Goal: Information Seeking & Learning: Learn about a topic

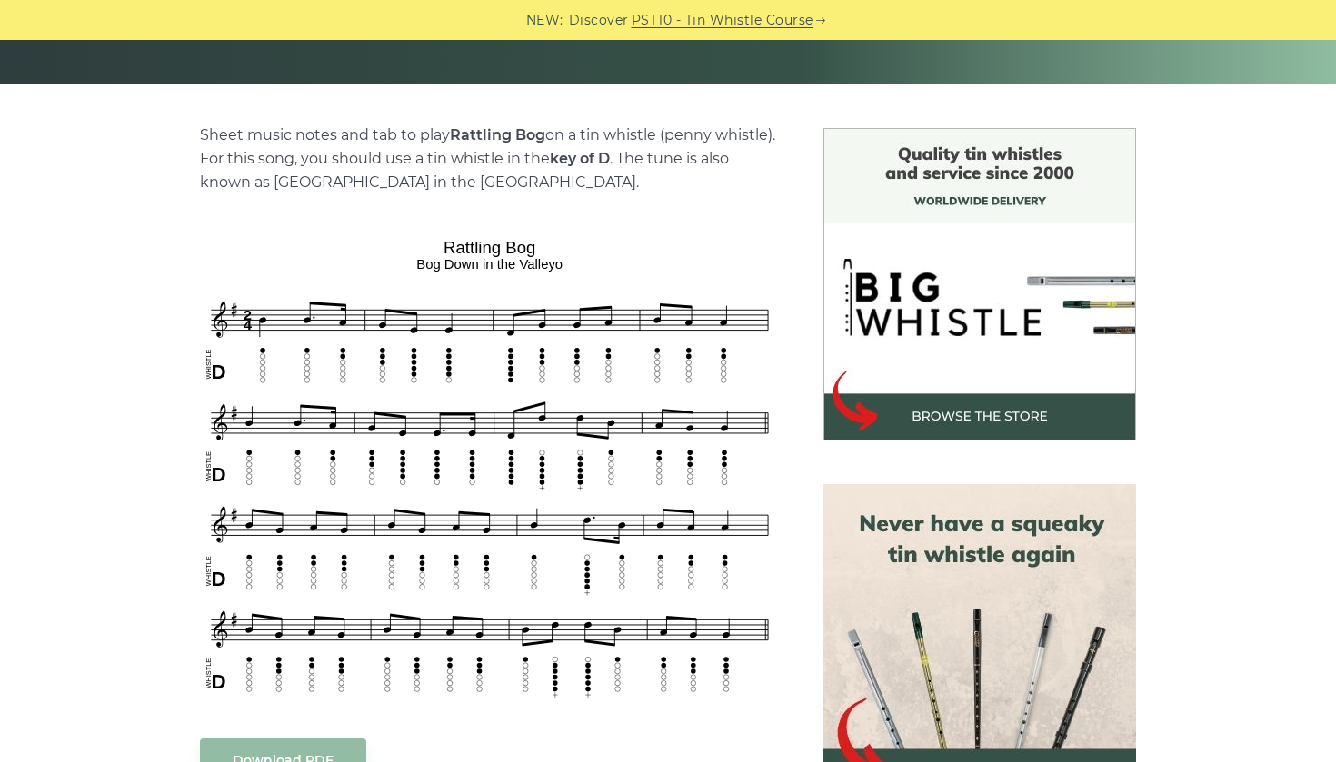
scroll to position [397, 0]
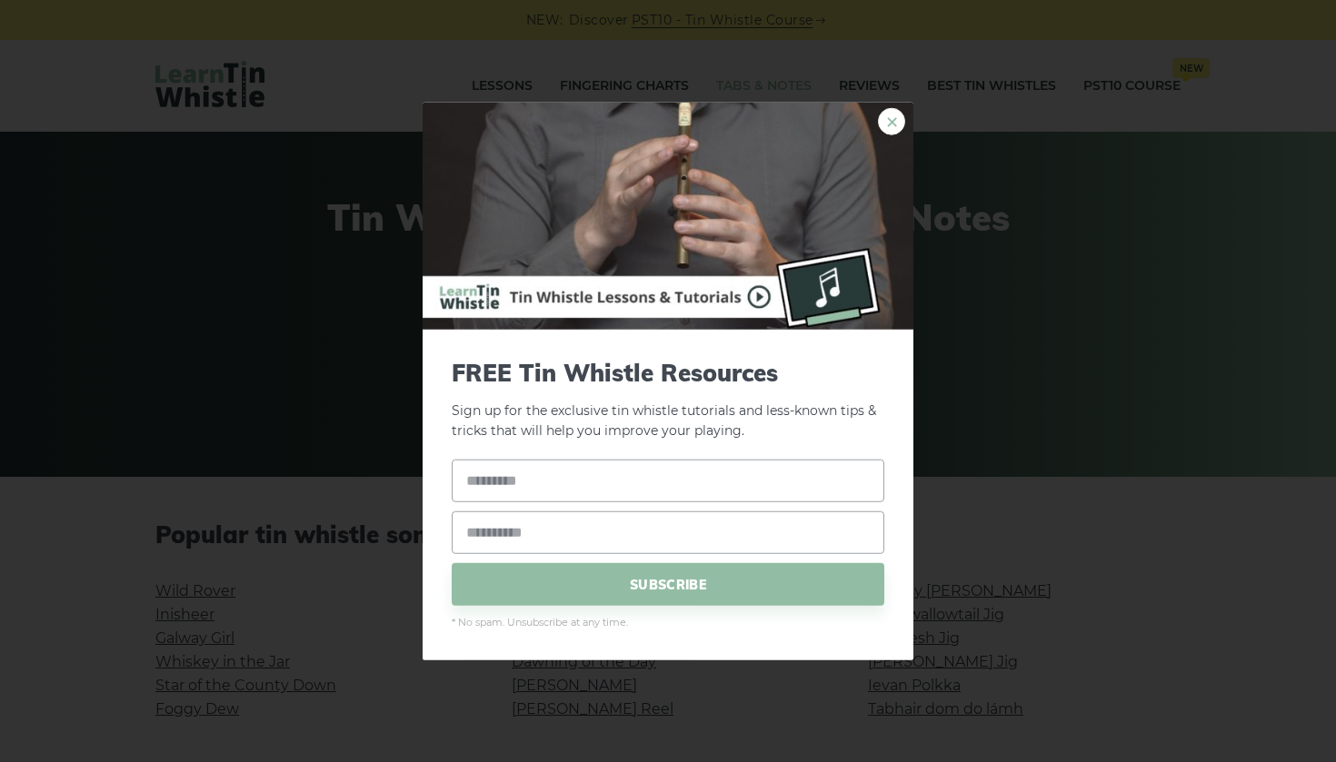
click at [892, 118] on link "×" at bounding box center [891, 120] width 27 height 27
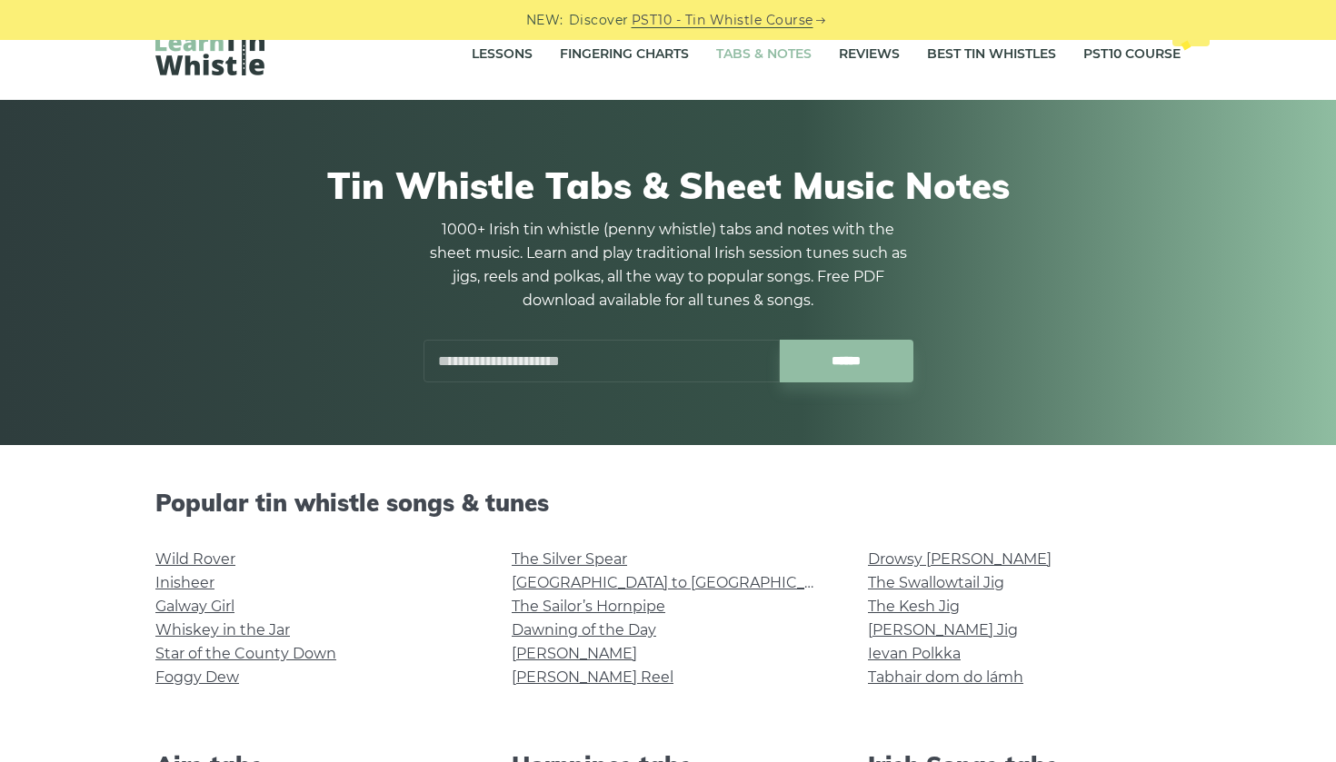
scroll to position [46, 0]
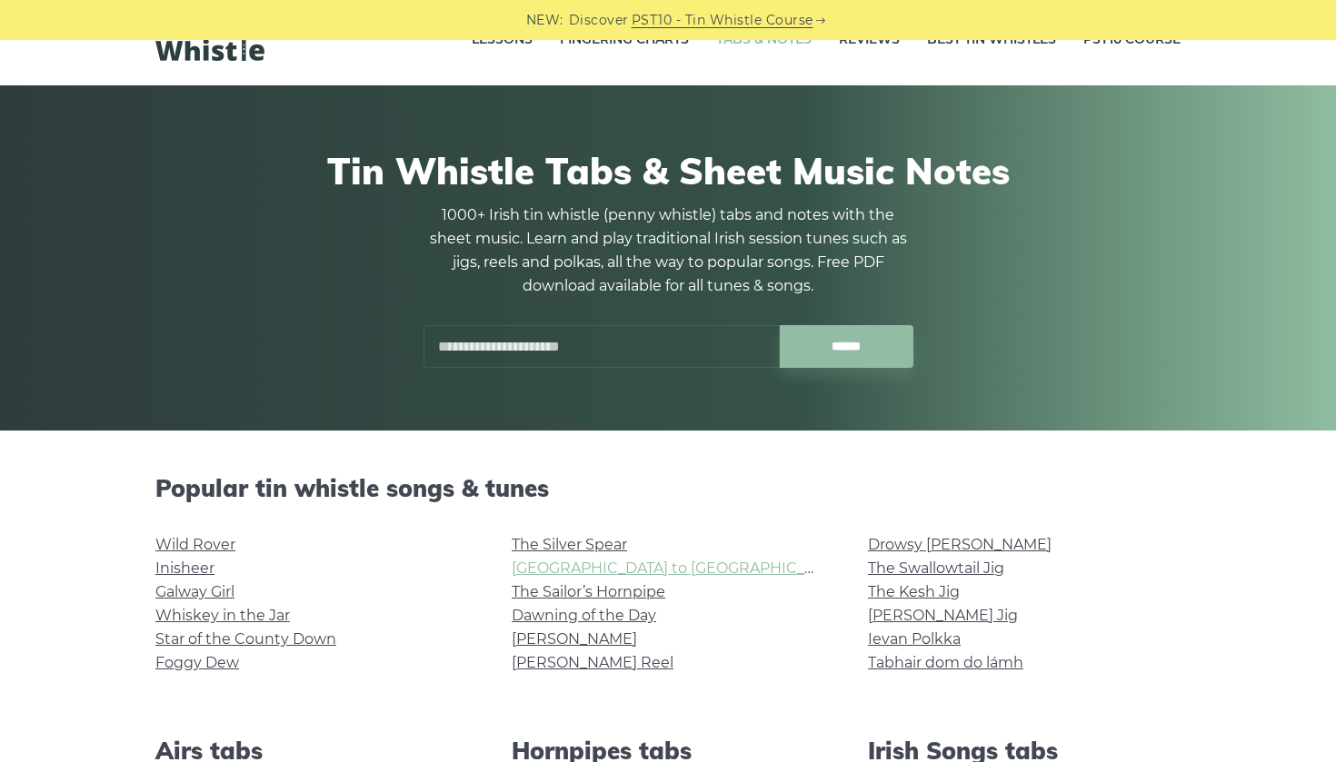
click at [603, 570] on link "Rocky Road to Dublin" at bounding box center [679, 568] width 335 height 17
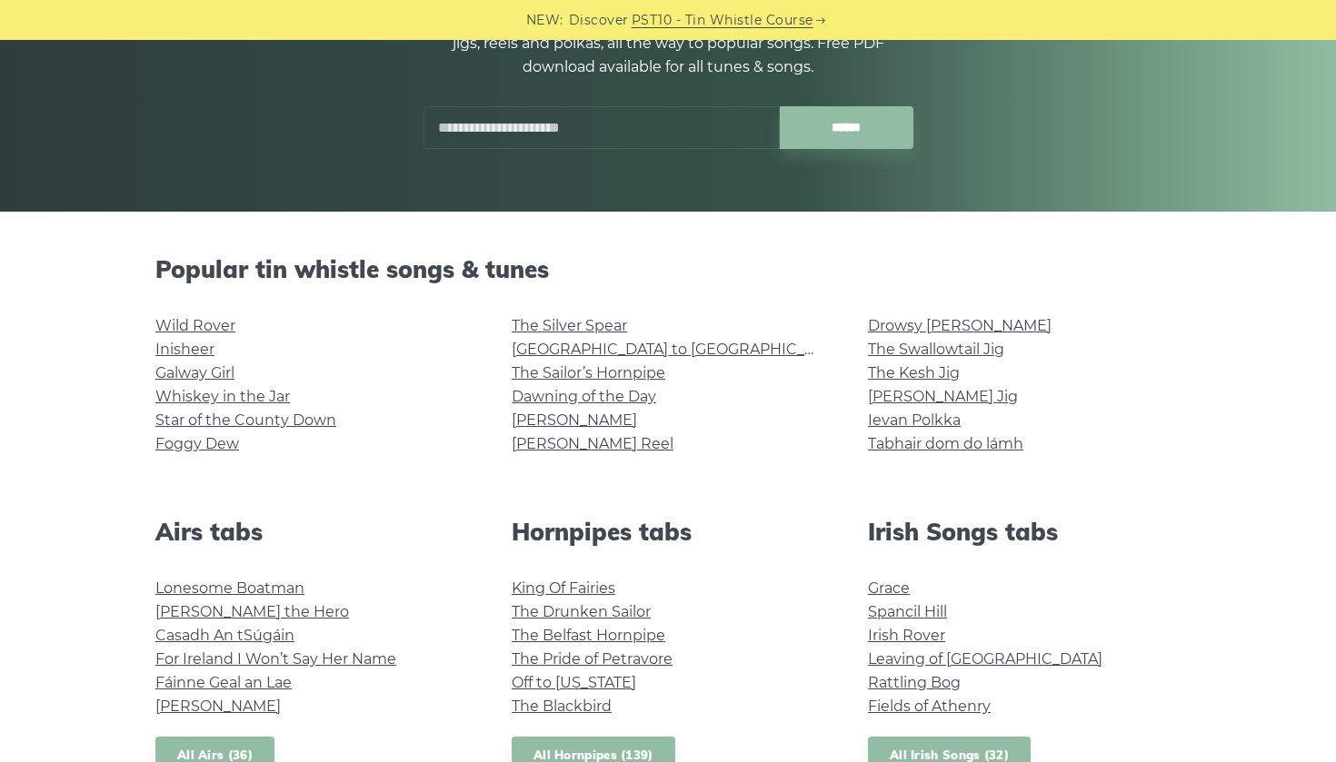
scroll to position [335, 0]
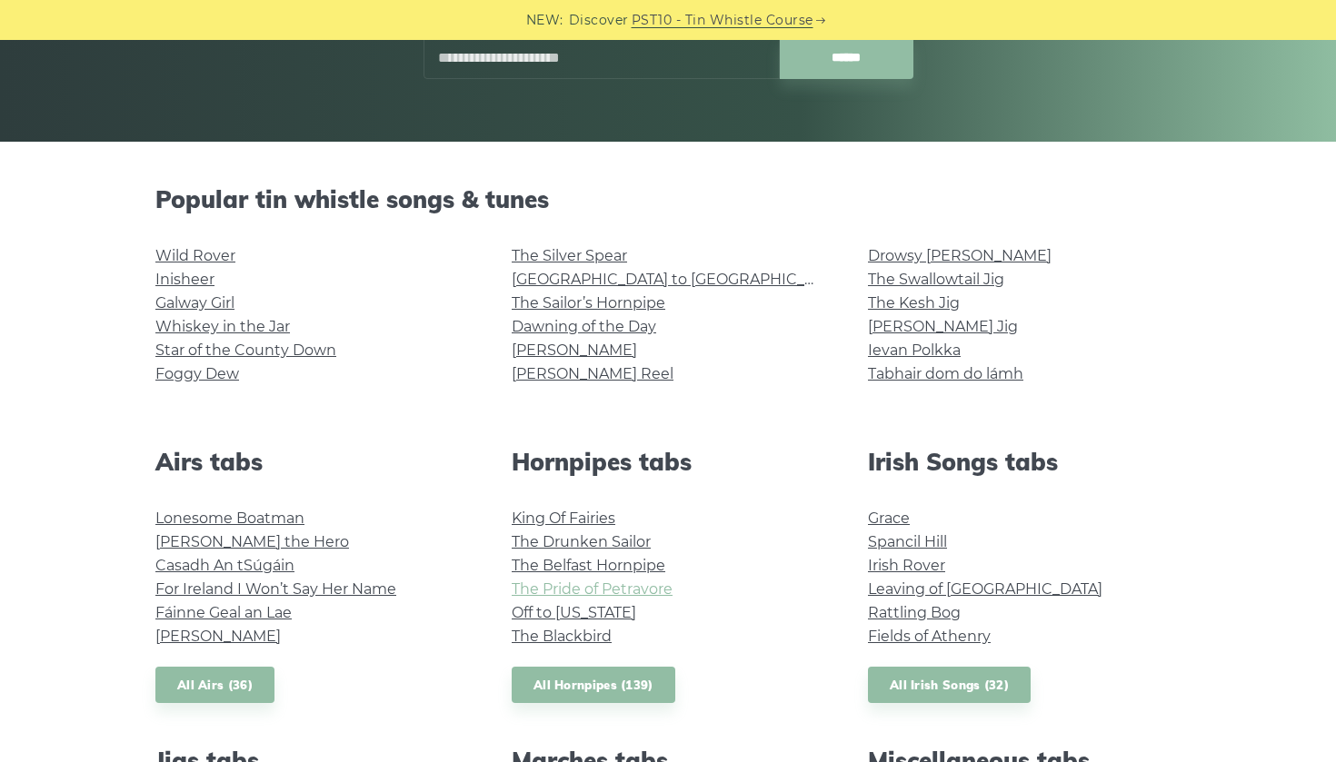
click at [595, 587] on link "The Pride of Petravore" at bounding box center [592, 589] width 161 height 17
click at [892, 514] on link "Grace" at bounding box center [889, 518] width 42 height 17
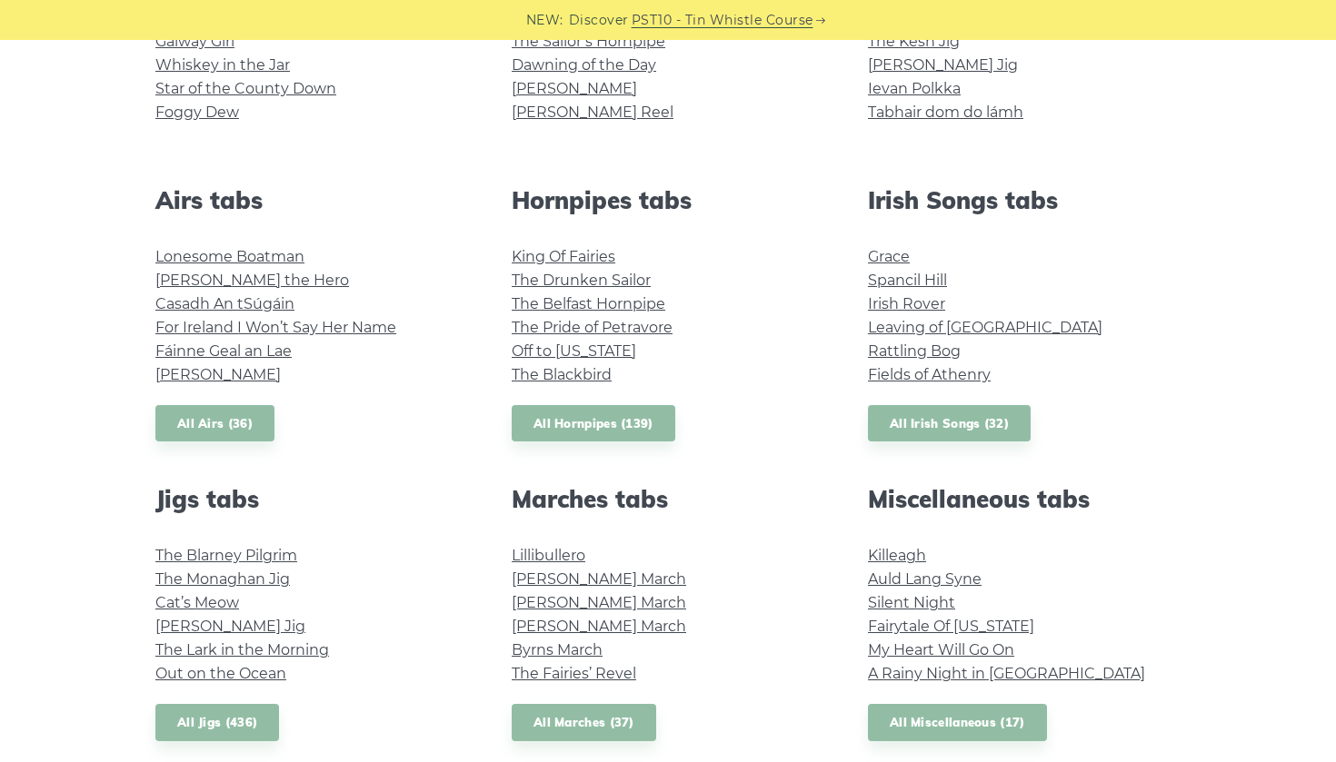
scroll to position [601, 0]
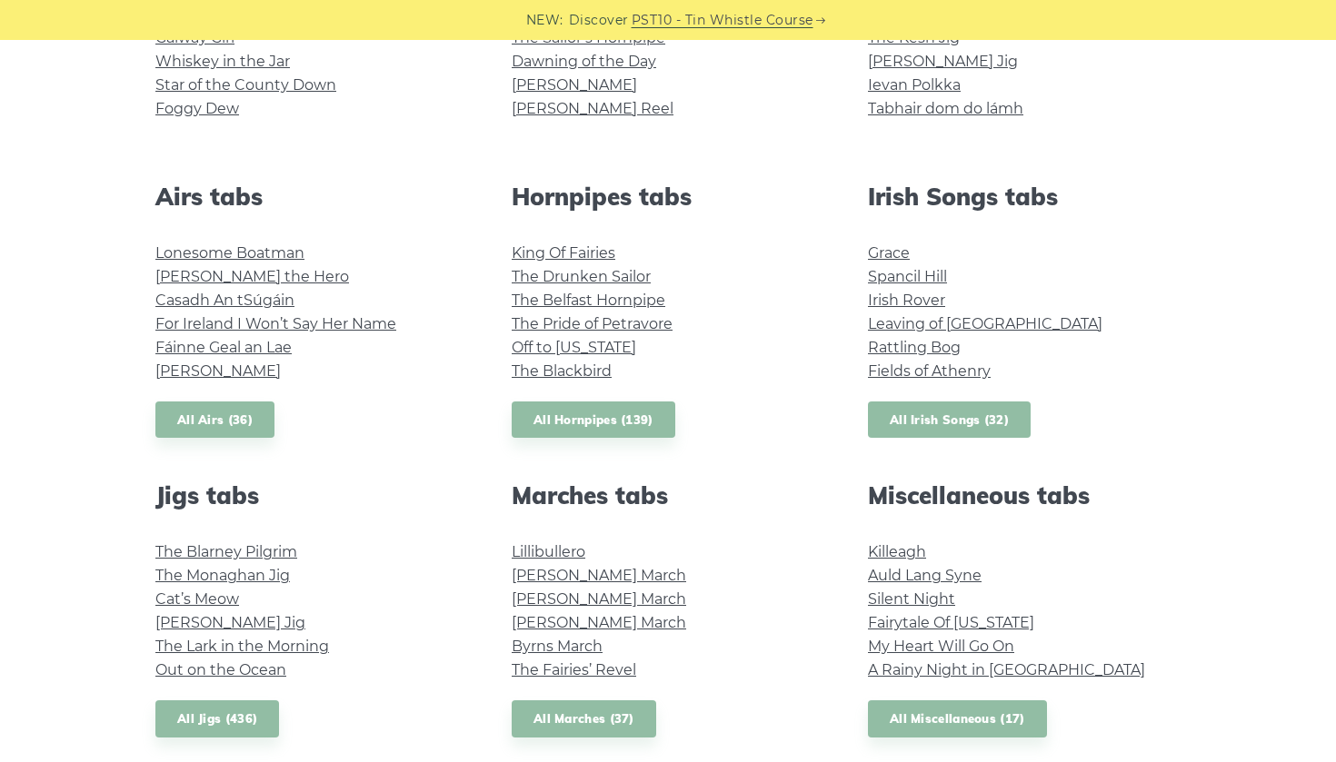
click at [914, 424] on link "All Irish Songs (32)" at bounding box center [949, 420] width 163 height 37
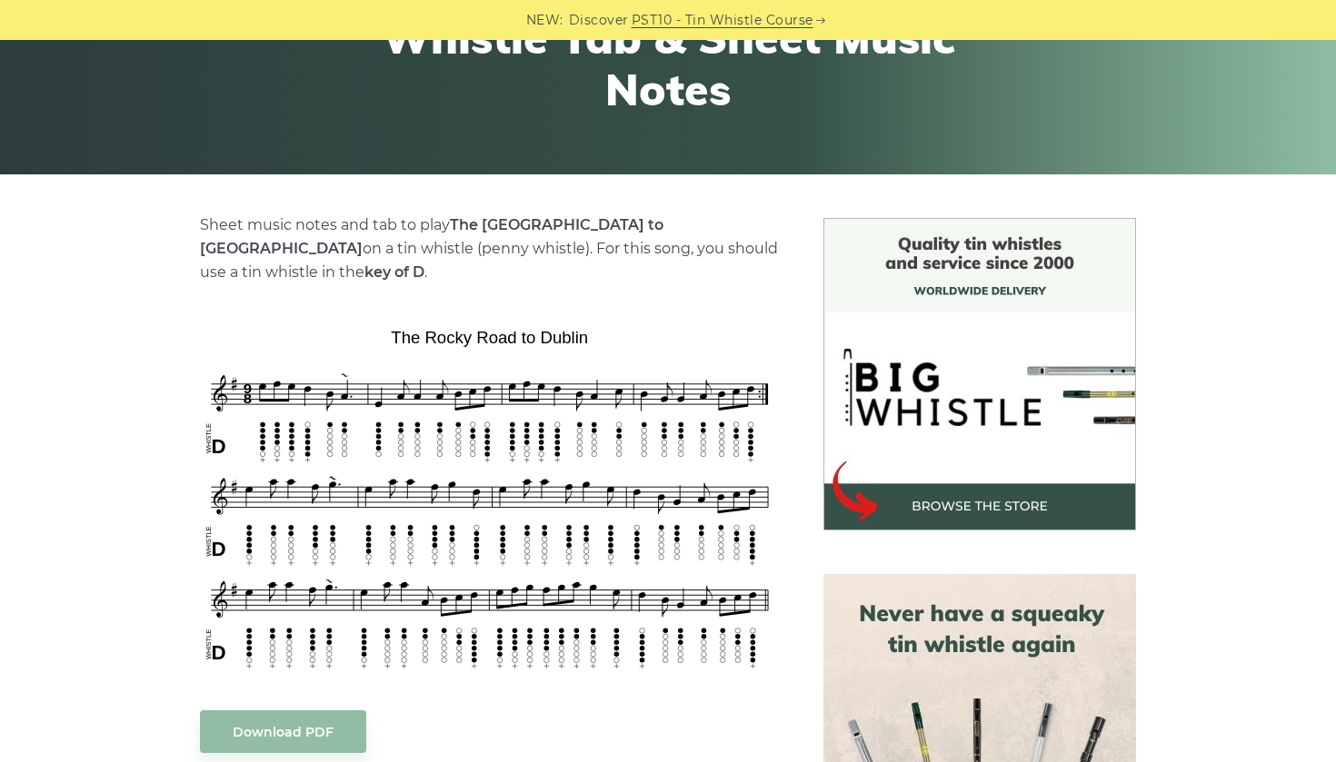
scroll to position [312, 0]
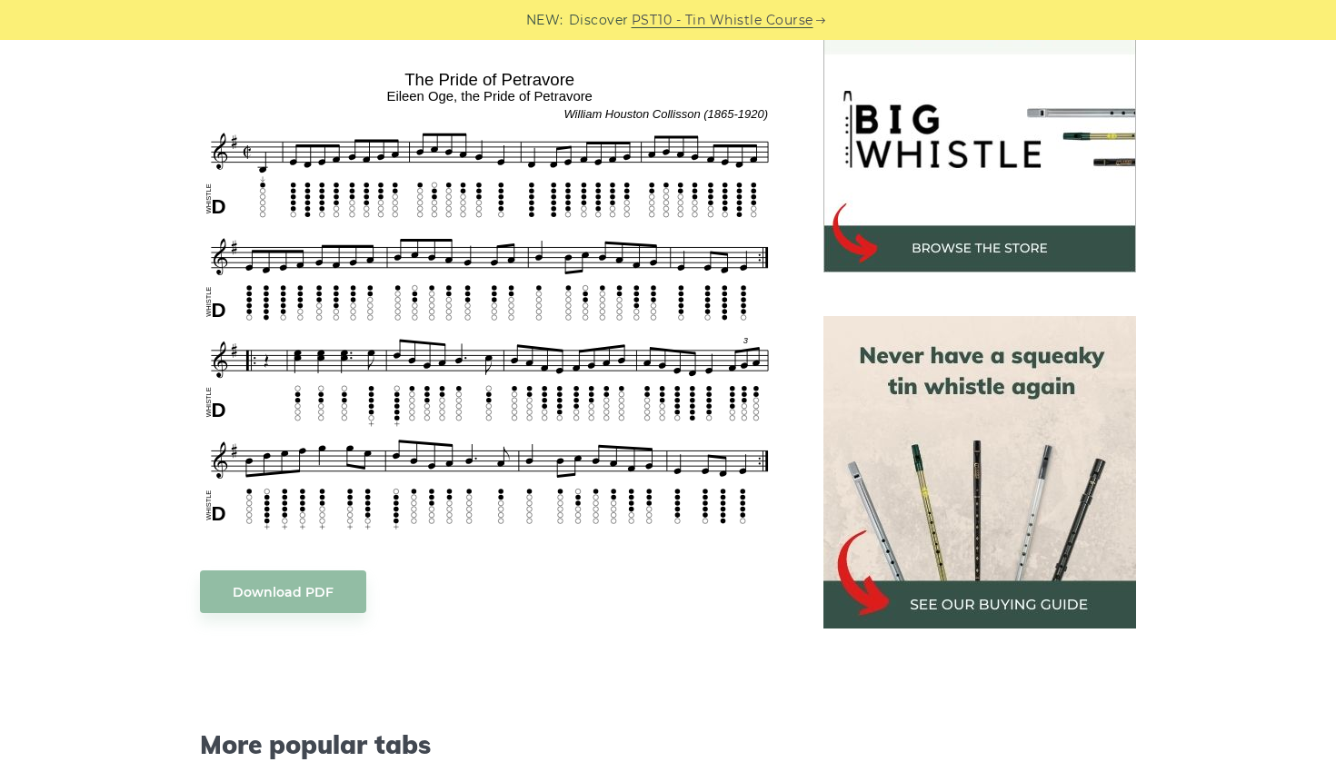
scroll to position [437, 0]
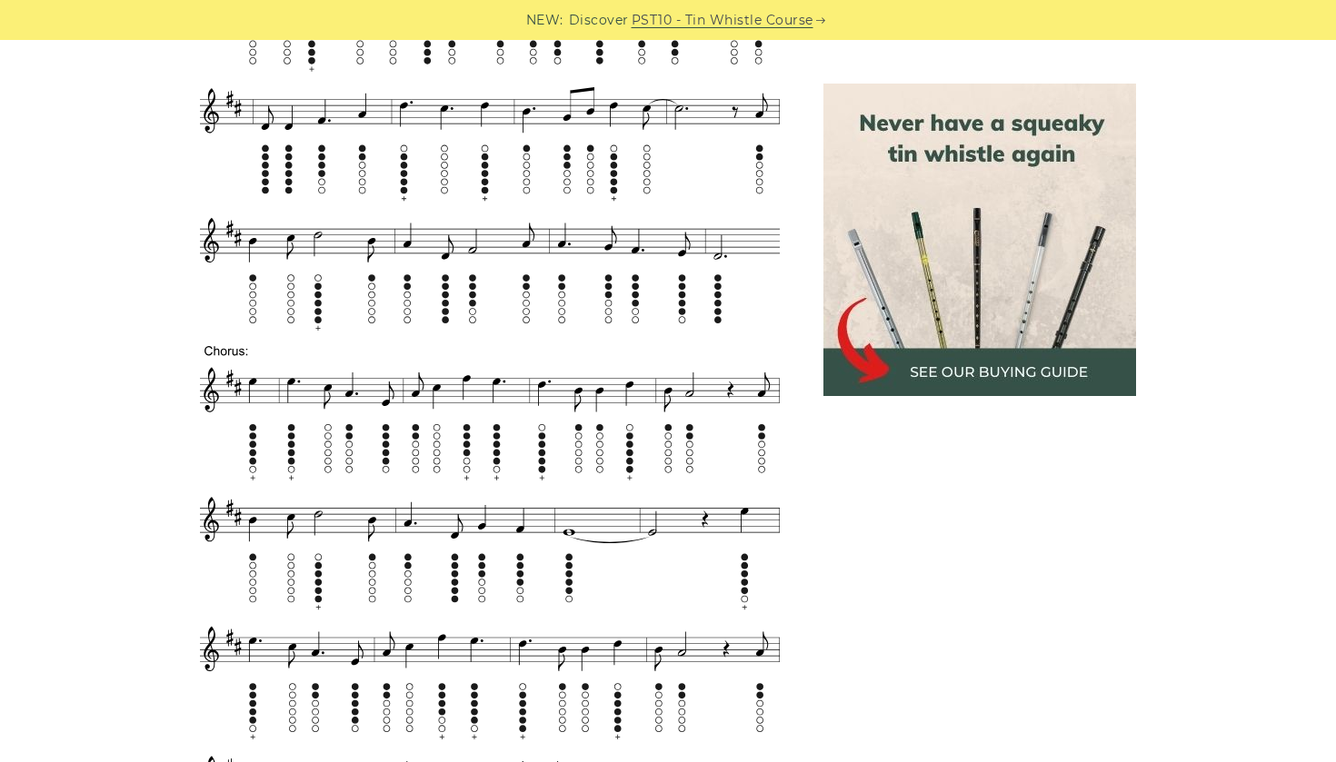
scroll to position [875, 0]
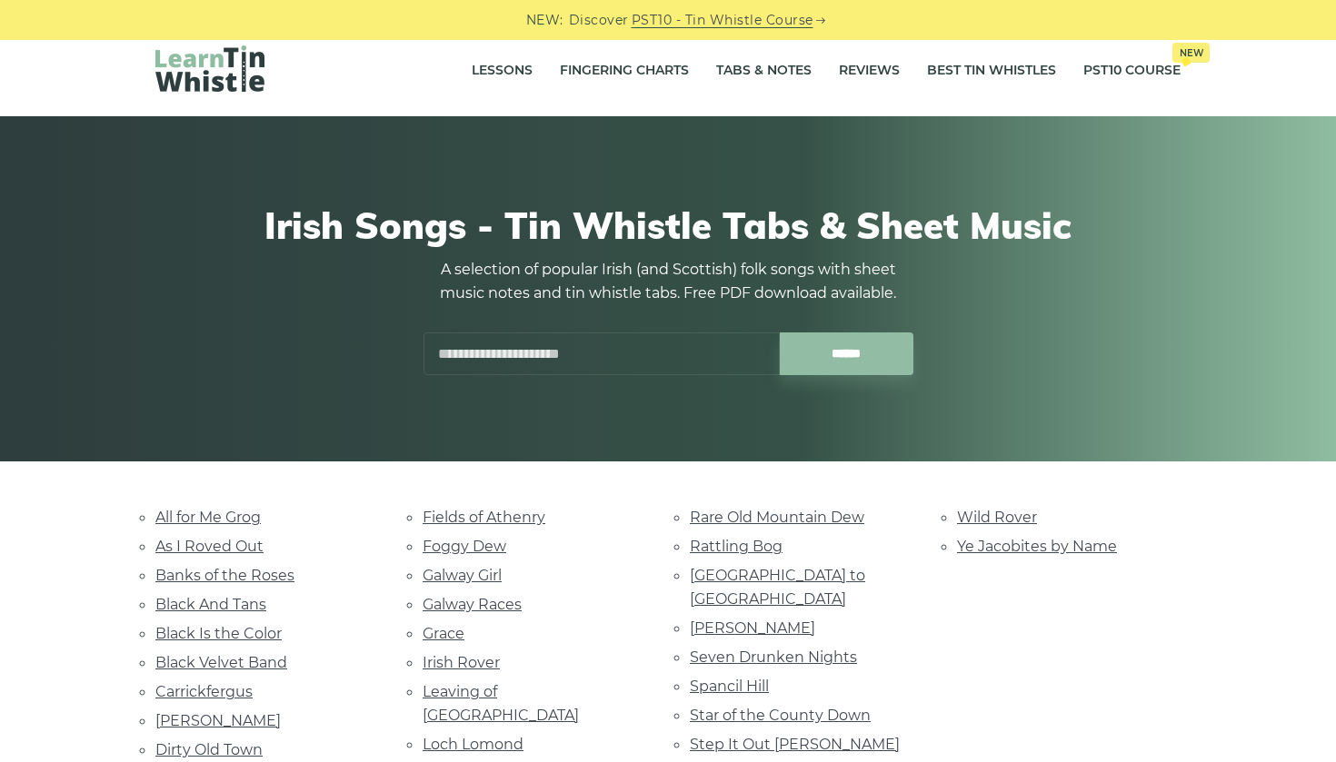
scroll to position [31, 0]
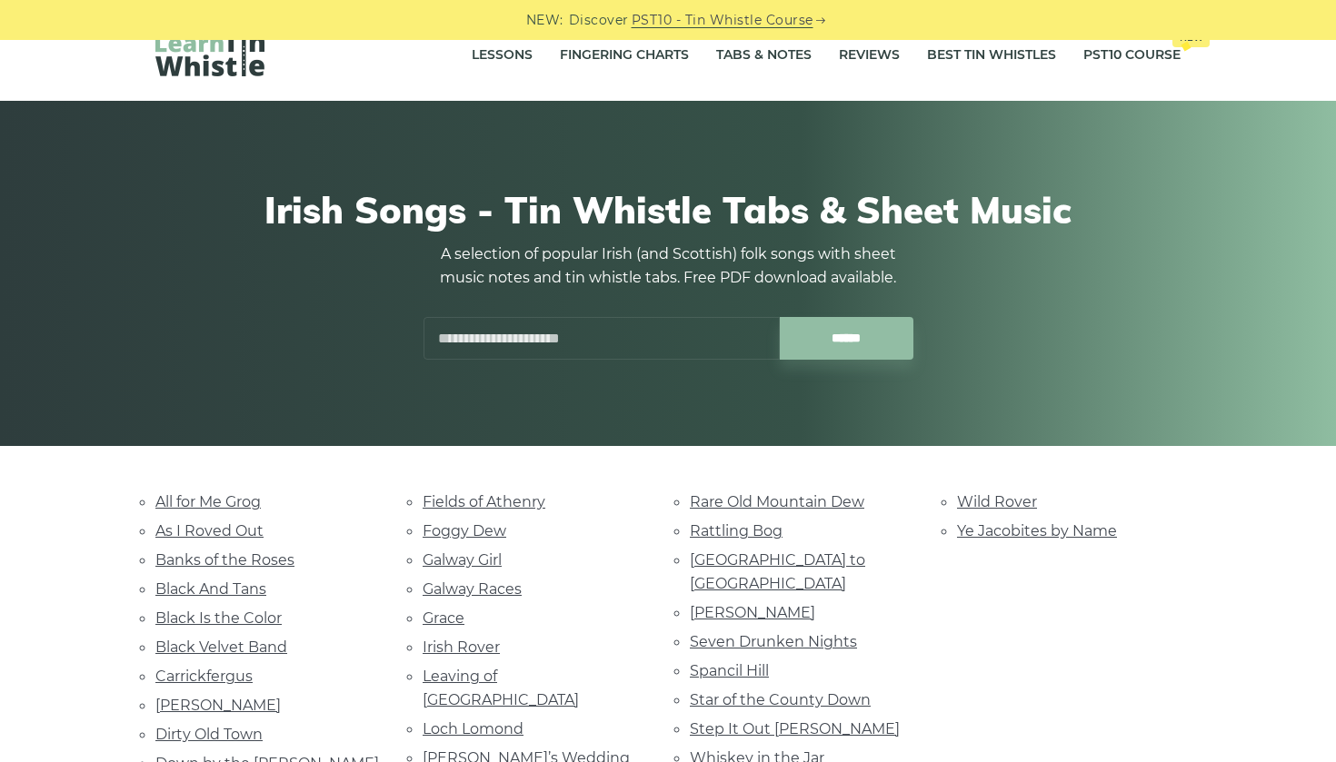
click at [208, 653] on li "Black Velvet Band" at bounding box center [267, 647] width 224 height 25
click at [211, 639] on link "Black Velvet Band" at bounding box center [221, 647] width 132 height 17
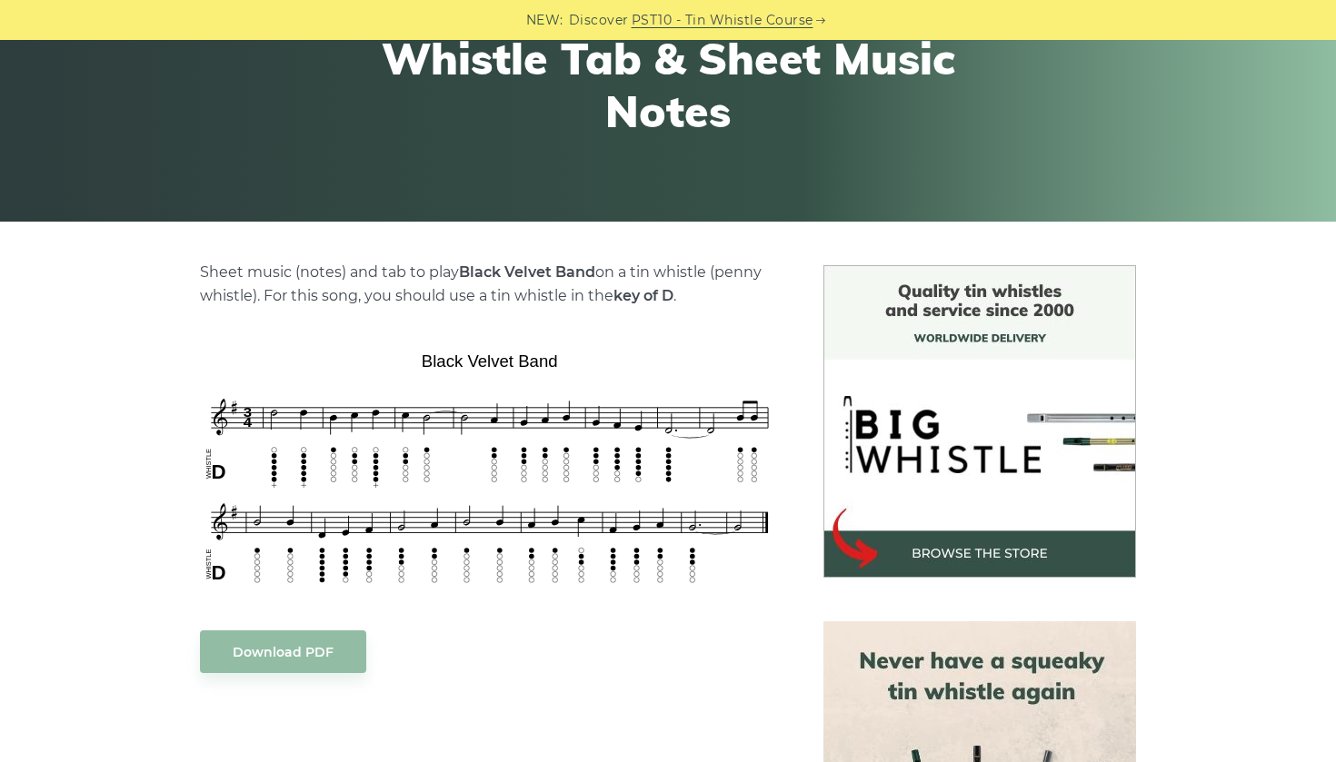
scroll to position [267, 0]
